Goal: Find contact information: Find contact information

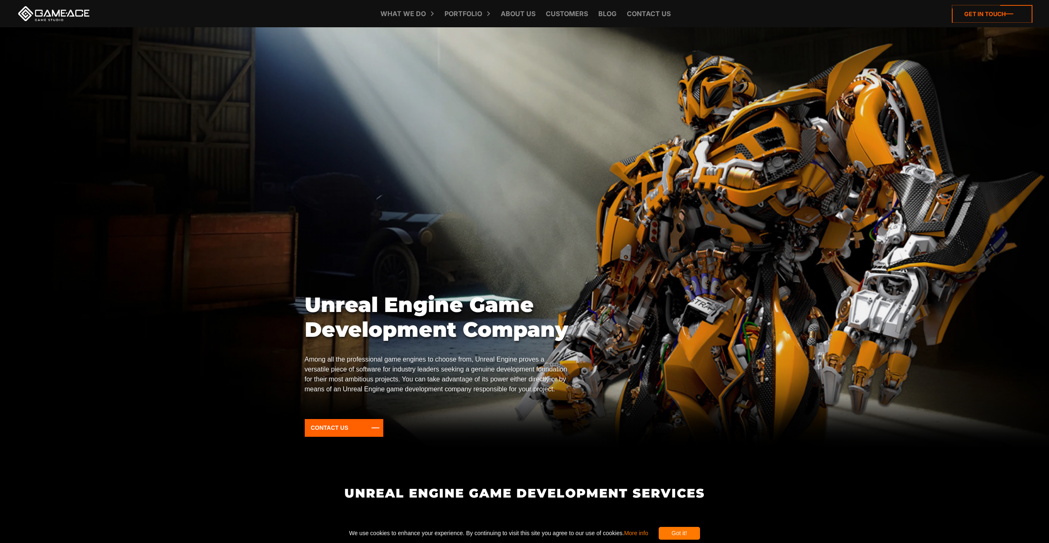
click at [968, 10] on icon at bounding box center [992, 14] width 81 height 18
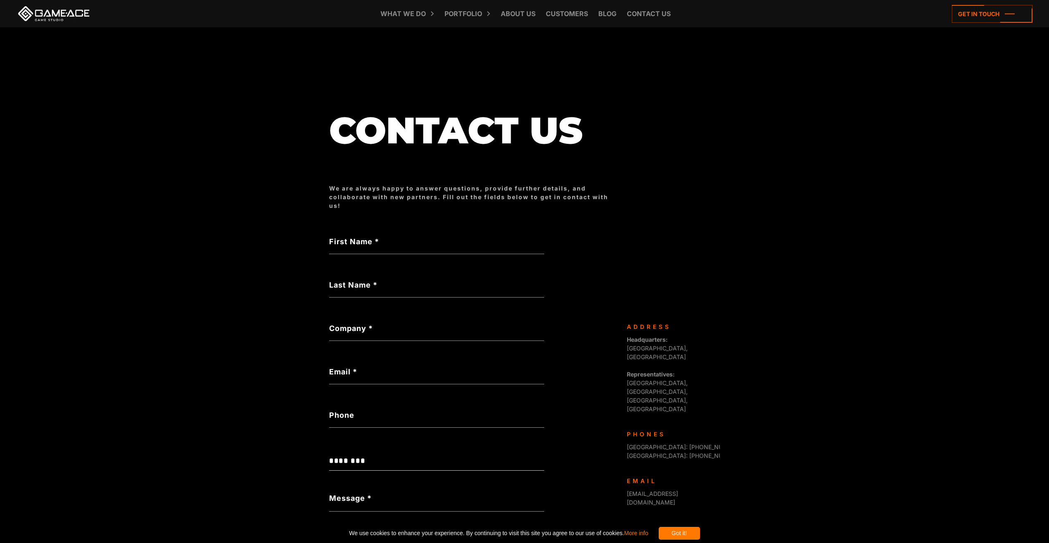
click at [81, 21] on div "What we do Game development Game development Full-Cycle Game Development Game C…" at bounding box center [525, 13] width 1016 height 27
click at [65, 16] on link at bounding box center [54, 13] width 74 height 15
